Goal: Navigation & Orientation: Understand site structure

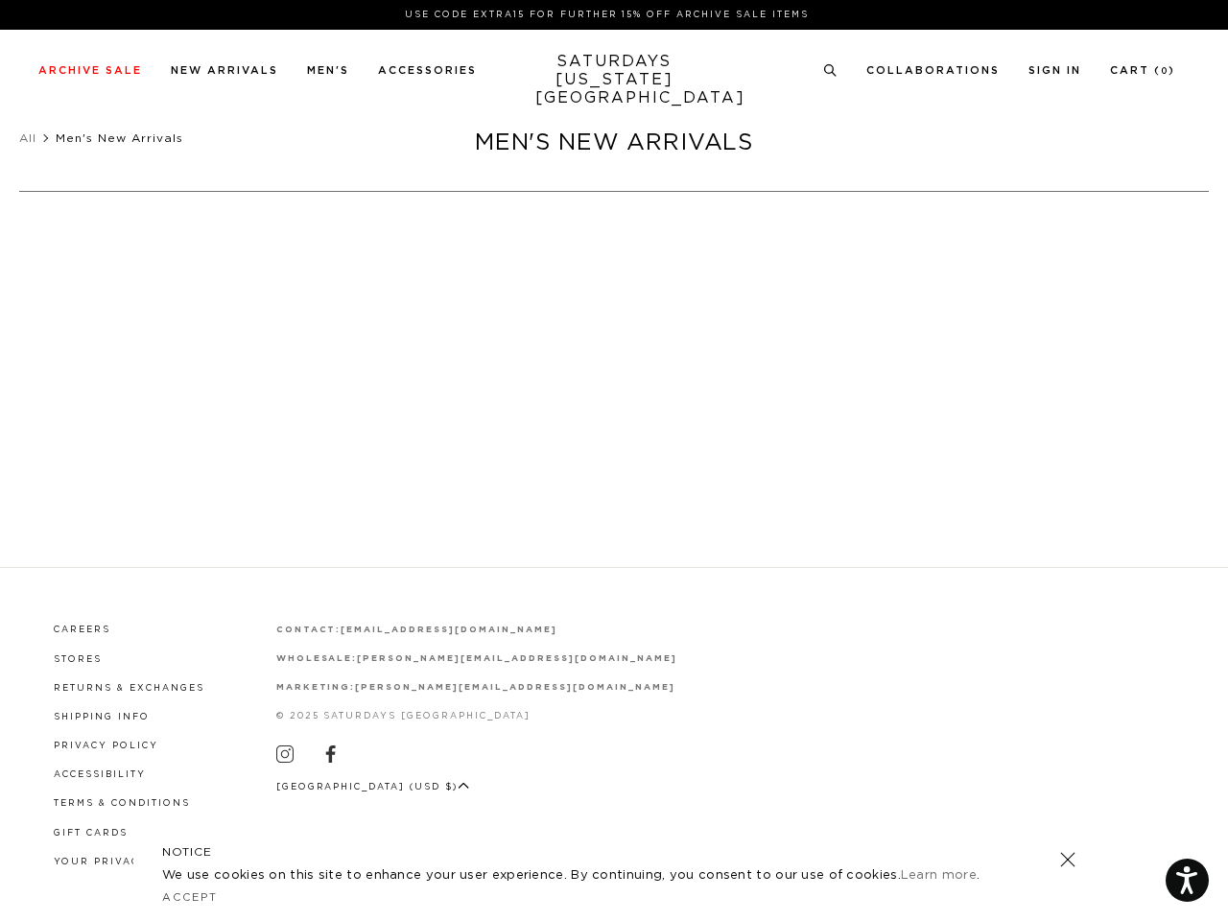
click at [614, 461] on section "Filter" at bounding box center [614, 351] width 1228 height 320
click at [831, 71] on icon at bounding box center [830, 70] width 14 height 12
click at [227, 227] on p at bounding box center [227, 227] width 39 height 17
click at [1068, 860] on link at bounding box center [1067, 859] width 27 height 27
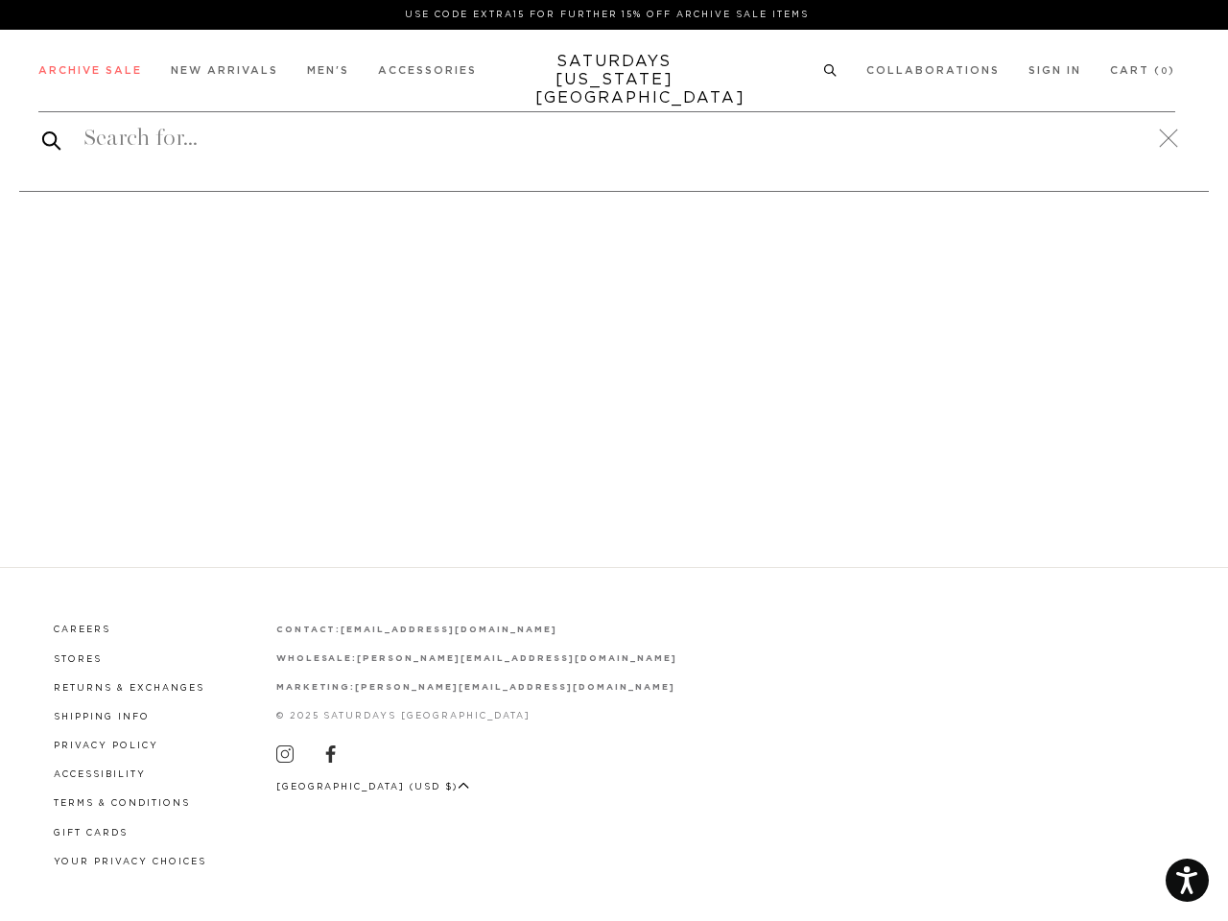
click at [354, 786] on button "[GEOGRAPHIC_DATA] (USD $)" at bounding box center [373, 787] width 194 height 14
